Goal: Participate in discussion

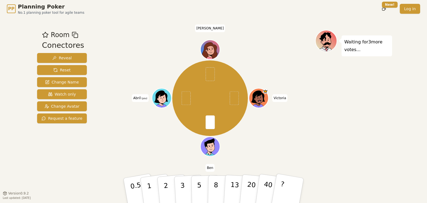
click at [94, 161] on div "Room Conectores Reveal Reset Change Name Watch only Change Avatar Request a fea…" at bounding box center [213, 105] width 357 height 151
click at [81, 150] on div "Room Conectores Reveal Reset Change Name Watch only Change Avatar Request a fea…" at bounding box center [62, 105] width 54 height 151
click at [40, 147] on div "Room Conectores Reveal Reset Change Name Watch only Change Avatar Request a fea…" at bounding box center [62, 105] width 54 height 151
click at [81, 157] on div "Room Conectores Reveal Reset Change Name Watch only Change Avatar Request a fea…" at bounding box center [62, 105] width 54 height 151
click at [67, 170] on div "Room Conectores Reveal Reset Change Name Watch only Change Avatar Request a fea…" at bounding box center [62, 105] width 54 height 151
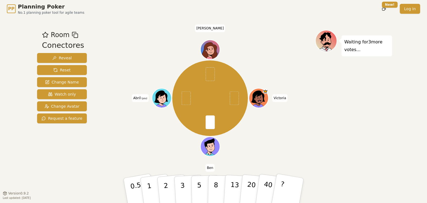
click at [124, 155] on div "[PERSON_NAME] (you) [PERSON_NAME]" at bounding box center [210, 98] width 210 height 117
click at [52, 166] on div "Room Conectores Reveal Reset Change Name Watch only Change Avatar Request a fea…" at bounding box center [62, 105] width 54 height 151
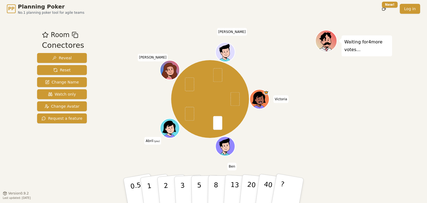
click at [183, 18] on div "Room Conectores Reveal Reset Change Name Watch only Change Avatar Request a fea…" at bounding box center [213, 106] width 357 height 176
click at [75, 154] on div "Room Conectores Reveal Reset Change Name Watch only Change Avatar Request a fea…" at bounding box center [62, 105] width 54 height 151
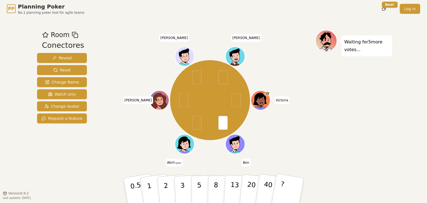
click at [90, 139] on div "Room Conectores Reveal Reset Change Name Watch only Change Avatar Request a fea…" at bounding box center [213, 105] width 357 height 151
click at [79, 178] on div "Room Conectores Reveal Reset Change Name Watch only Change Avatar Request a fea…" at bounding box center [62, 105] width 54 height 151
click at [307, 137] on div "[PERSON_NAME] (you) [PERSON_NAME] [PERSON_NAME]" at bounding box center [210, 100] width 210 height 121
click at [94, 139] on div "Room Conectores Reveal Reset Change Name Watch only Change Avatar Request a fea…" at bounding box center [213, 105] width 357 height 151
click at [209, 151] on div "[PERSON_NAME] (you) [PERSON_NAME] [PERSON_NAME]" at bounding box center [210, 100] width 210 height 121
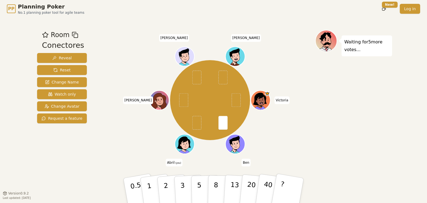
click at [170, 48] on div "[PERSON_NAME] (you) [PERSON_NAME] [PERSON_NAME]" at bounding box center [210, 100] width 210 height 121
click at [165, 192] on p "2" at bounding box center [166, 191] width 7 height 30
click at [116, 161] on div "[PERSON_NAME] (you) [PERSON_NAME] [PERSON_NAME]" at bounding box center [210, 105] width 210 height 151
click at [96, 134] on div "Room Conectores Reveal Reset Change Name Watch only Change Avatar Request a fea…" at bounding box center [213, 105] width 357 height 151
drag, startPoint x: 121, startPoint y: 156, endPoint x: 116, endPoint y: 158, distance: 5.7
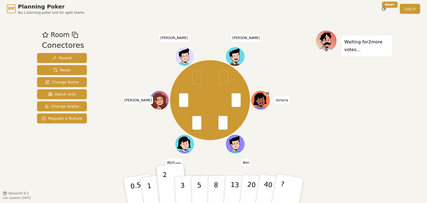
click at [120, 157] on div "[PERSON_NAME] (you) [PERSON_NAME] [PERSON_NAME]" at bounding box center [210, 100] width 210 height 121
click at [61, 163] on div "Room Conectores Reveal Reset Change Name Watch only Change Avatar Request a fea…" at bounding box center [62, 105] width 54 height 151
click at [75, 147] on div "Room Conectores Reveal Reset Change Name Watch only Change Avatar Request a fea…" at bounding box center [62, 105] width 54 height 151
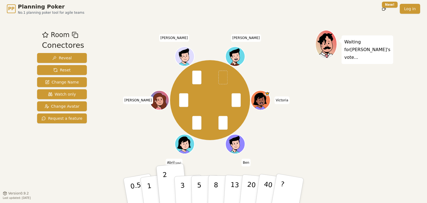
click at [68, 145] on div "Room Conectores Reveal Reset Change Name Watch only Change Avatar Request a fea…" at bounding box center [62, 105] width 54 height 151
click at [76, 148] on div "Room Conectores Reveal Reset Change Name Watch only Change Avatar Request a fea…" at bounding box center [62, 105] width 54 height 151
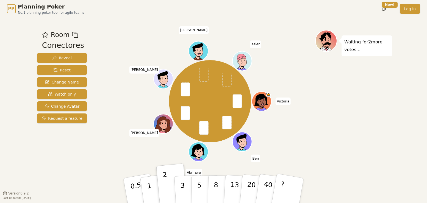
click at [68, 150] on div "Room Conectores Reveal Reset Change Name Watch only Change Avatar Request a fea…" at bounding box center [62, 105] width 54 height 151
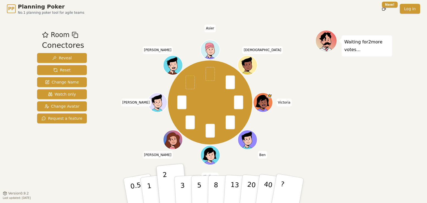
click at [361, 142] on div "Waiting for 2 more votes..." at bounding box center [353, 105] width 77 height 151
click at [324, 145] on div "Waiting for 2 more votes..." at bounding box center [353, 105] width 77 height 151
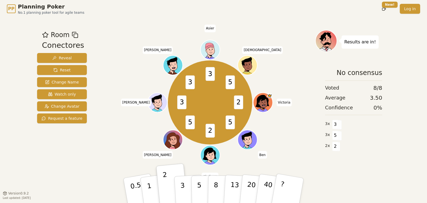
click at [297, 166] on div "2 5 2 5 3 3 3 5 [PERSON_NAME] (you) [PERSON_NAME] [PERSON_NAME] Asier [PERSON_N…" at bounding box center [210, 105] width 210 height 151
click at [54, 164] on div "Room Conectores Reveal Reset Change Name Watch only Change Avatar Request a fea…" at bounding box center [62, 105] width 54 height 151
click at [117, 144] on div "2 5 2 5 3 3 3 5 [PERSON_NAME] (you) [PERSON_NAME] [PERSON_NAME] Asier [PERSON_N…" at bounding box center [210, 102] width 210 height 125
click at [186, 181] on button "3" at bounding box center [189, 190] width 30 height 43
